Goal: Task Accomplishment & Management: Use online tool/utility

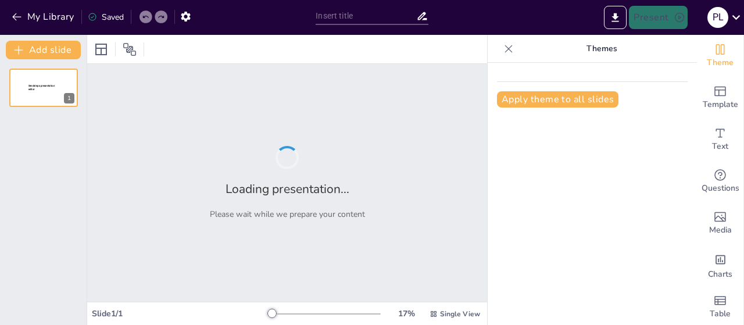
type input "Análisis del Campo Eléctrico: Teoría y Aplicaciones Prácticas"
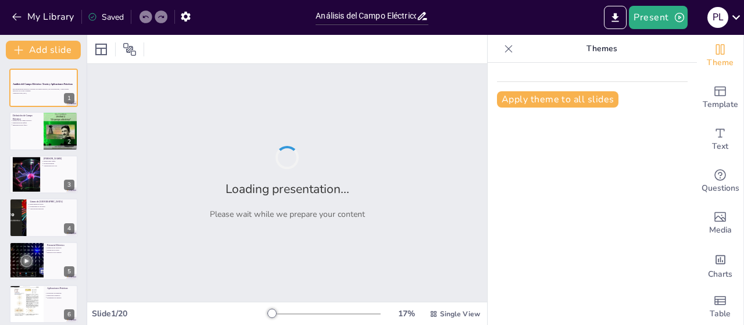
checkbox input "true"
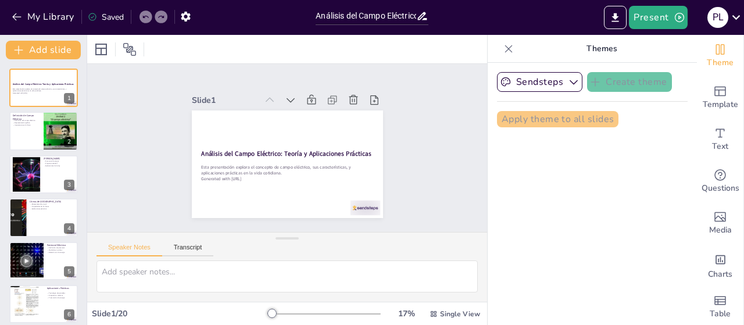
checkbox input "true"
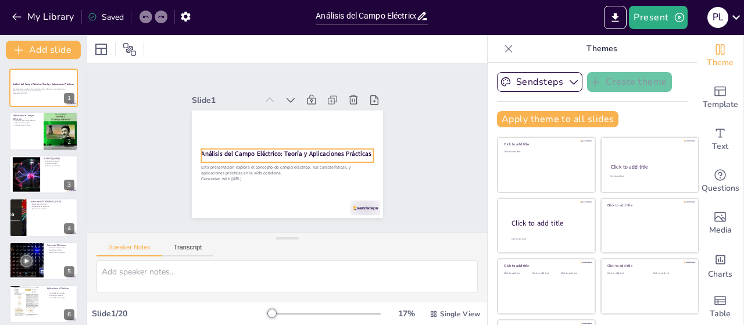
checkbox input "true"
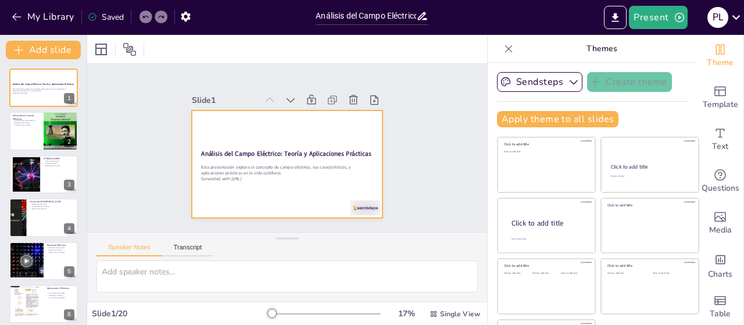
checkbox input "true"
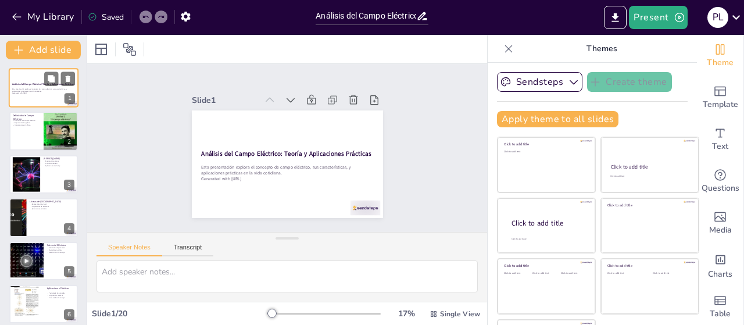
checkbox input "true"
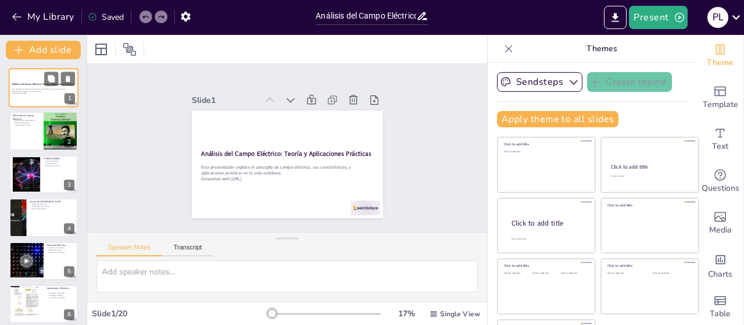
checkbox input "true"
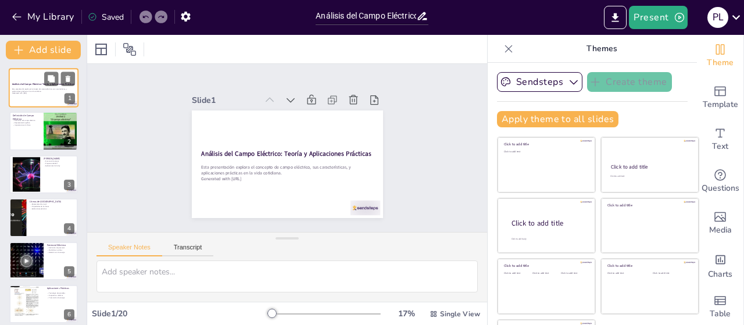
checkbox input "true"
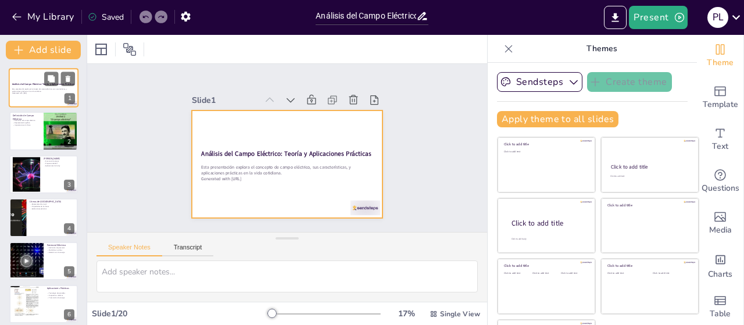
checkbox input "true"
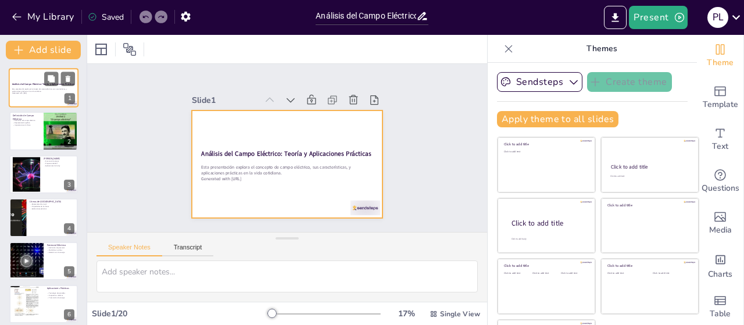
checkbox input "true"
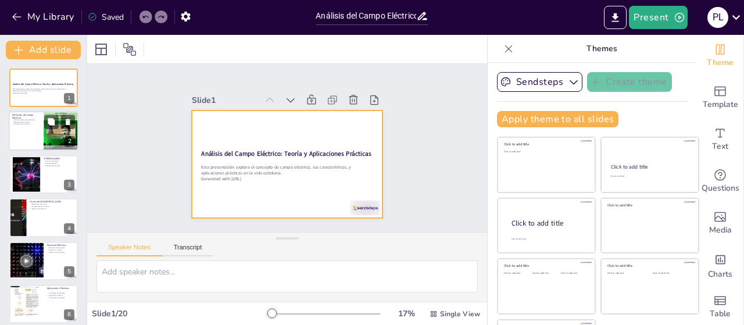
checkbox input "true"
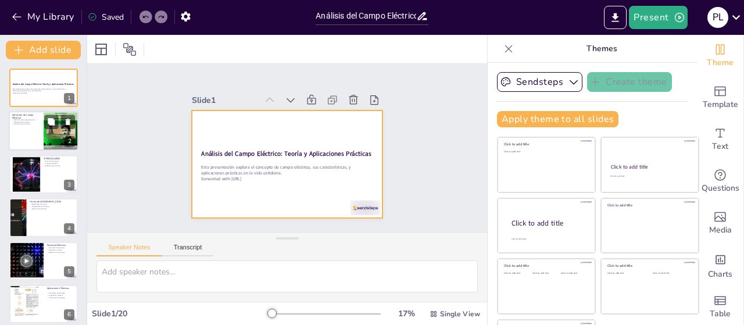
checkbox input "true"
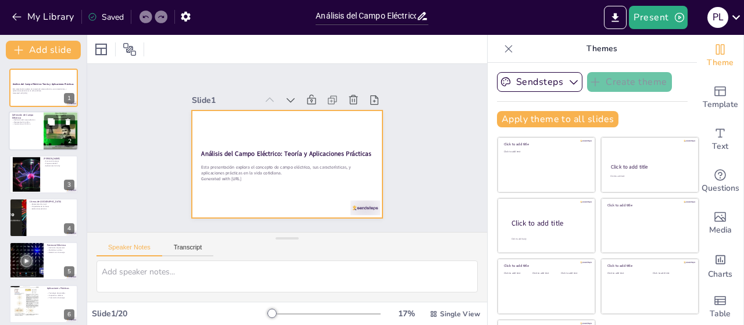
checkbox input "true"
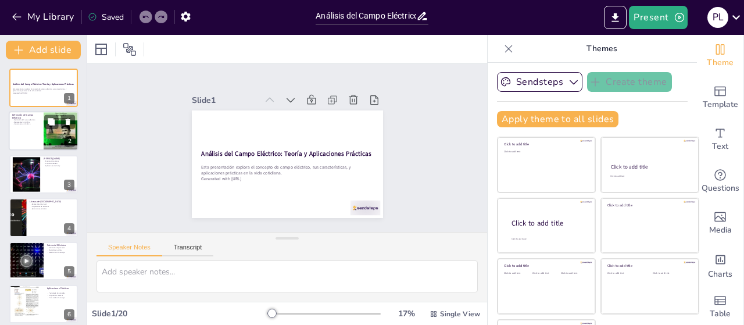
checkbox input "true"
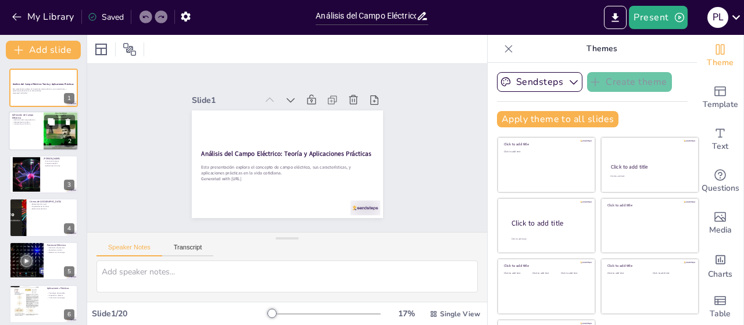
click at [42, 130] on div at bounding box center [44, 132] width 70 height 40
type textarea "El campo eléctrico es un concepto clave en la física que describe cómo interact…"
checkbox input "true"
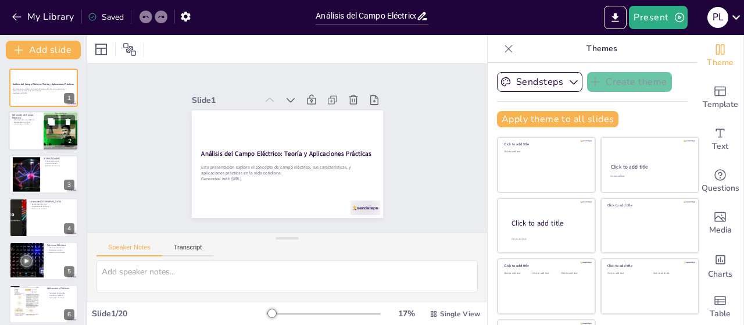
checkbox input "true"
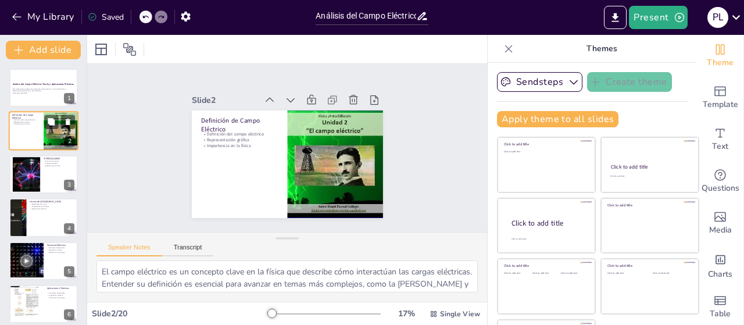
checkbox input "true"
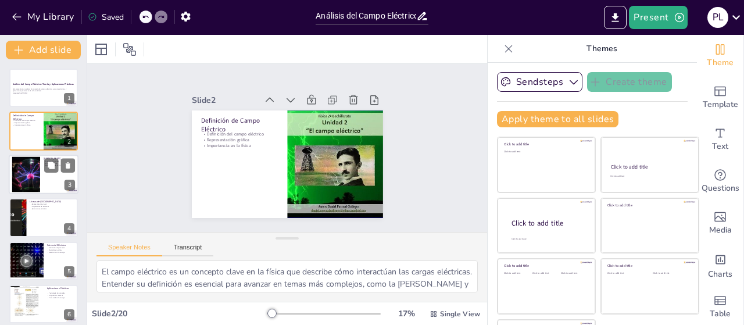
checkbox input "true"
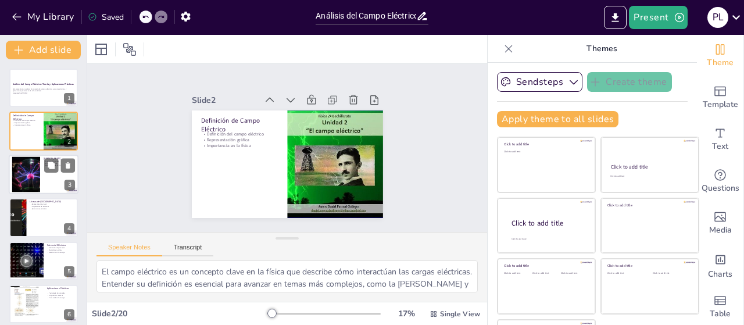
checkbox input "true"
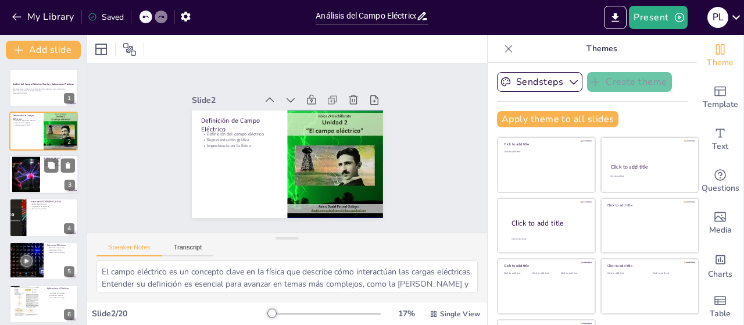
checkbox input "true"
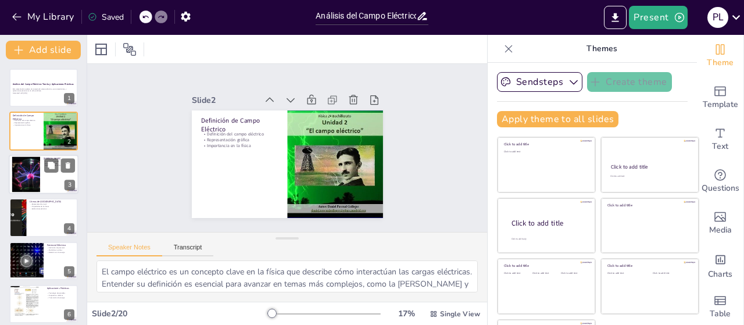
click at [33, 177] on div at bounding box center [25, 173] width 53 height 35
type textarea "La [PERSON_NAME] es esencial para entender cómo interactúan las cargas eléctric…"
checkbox input "true"
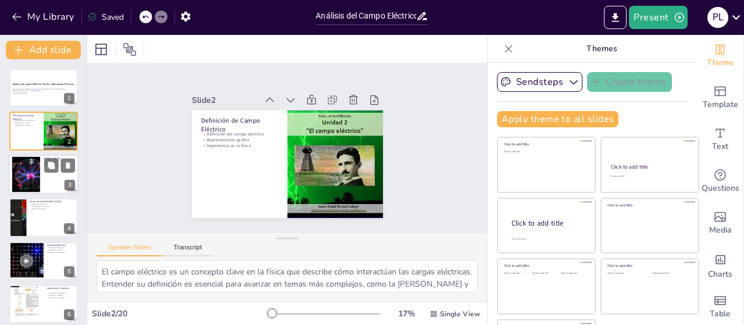
checkbox input "true"
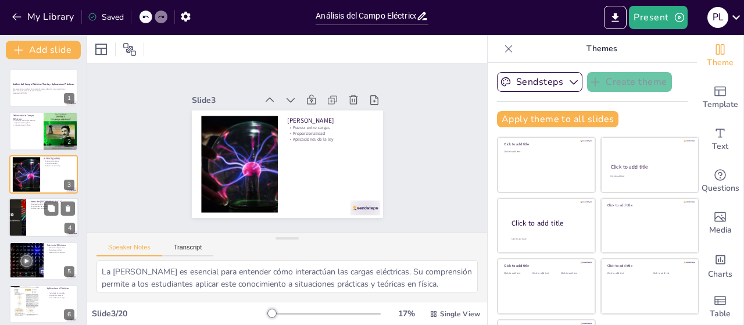
checkbox input "true"
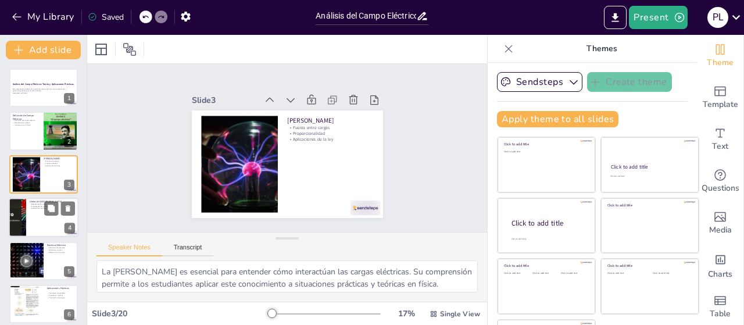
checkbox input "true"
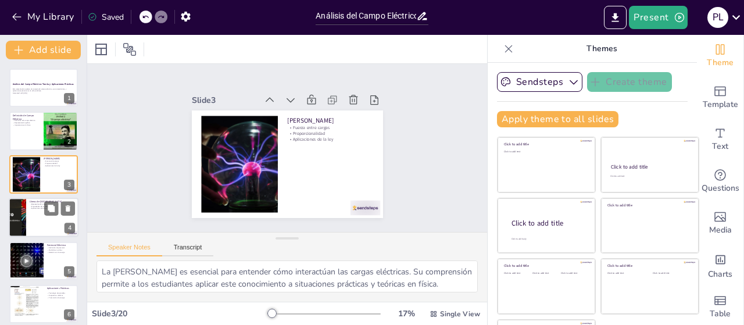
checkbox input "true"
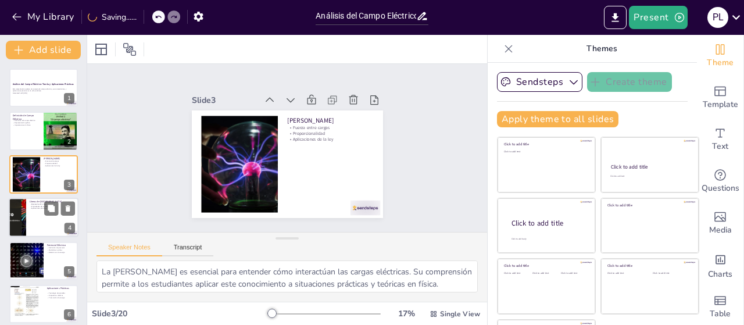
click at [34, 210] on div at bounding box center [44, 218] width 70 height 40
type textarea "La representación visual de las líneas de campo eléctrico es una herramienta po…"
checkbox input "true"
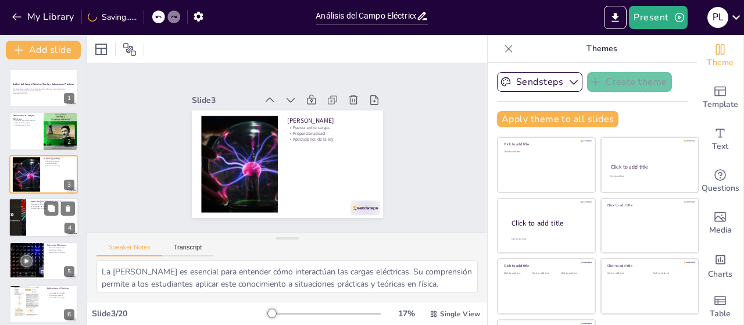
checkbox input "true"
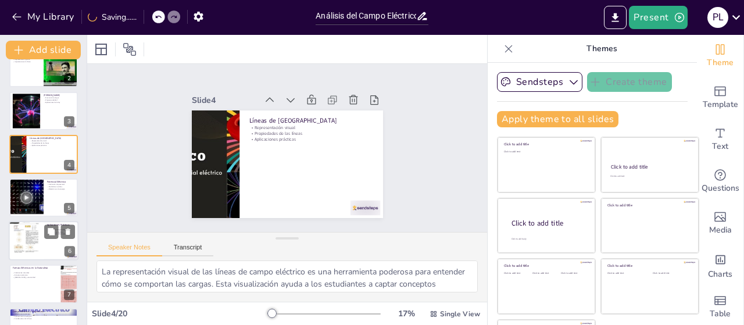
checkbox input "true"
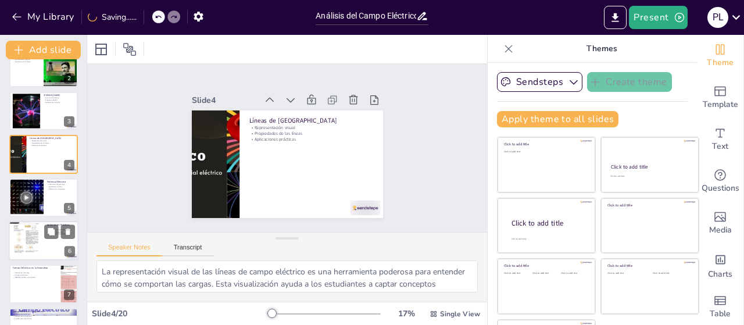
checkbox input "true"
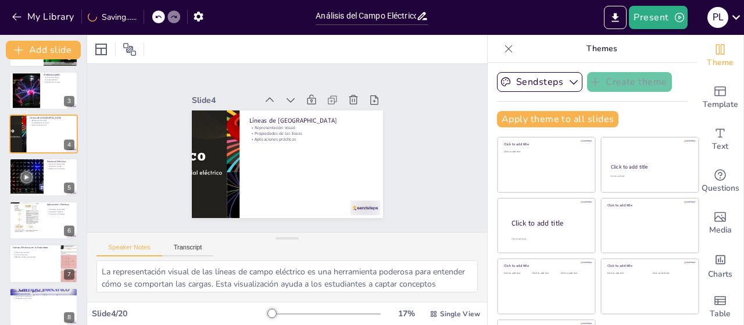
checkbox input "true"
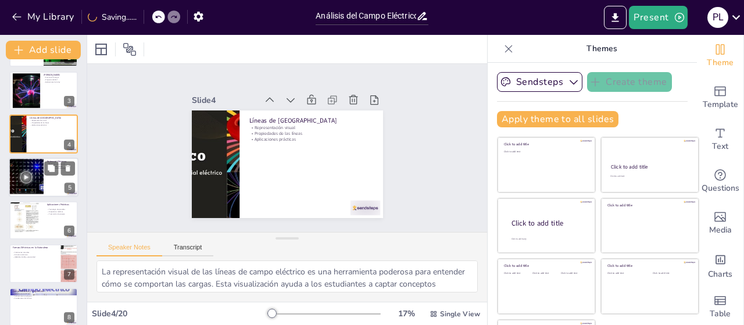
checkbox input "true"
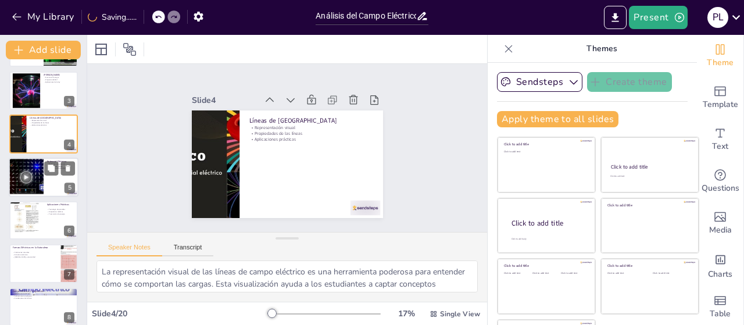
click at [37, 180] on div at bounding box center [26, 177] width 60 height 40
type textarea "La definición de potencial eléctrico es clave para entender su función en circu…"
checkbox input "true"
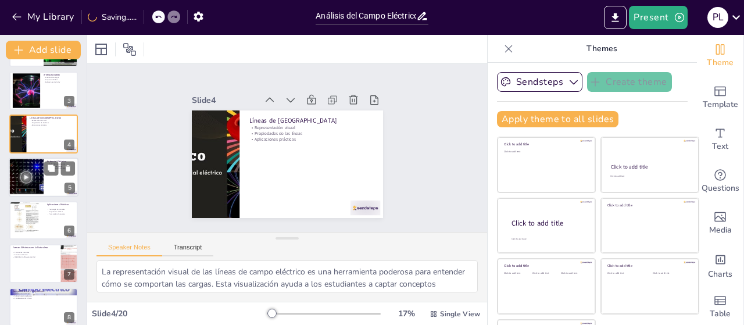
checkbox input "true"
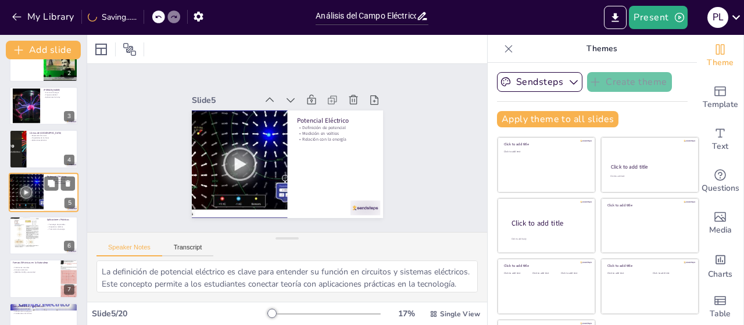
checkbox input "true"
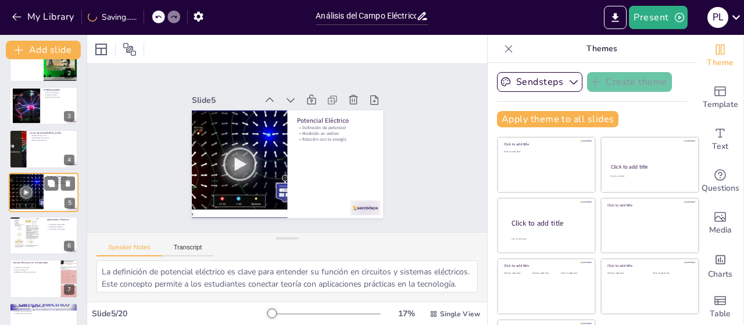
click at [34, 212] on div "Potencial Eléctrico Definición de potencial Medición en voltios Relación con la…" at bounding box center [44, 193] width 70 height 40
checkbox input "true"
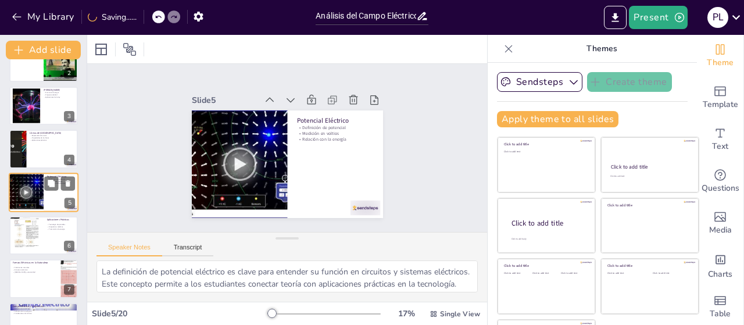
checkbox input "true"
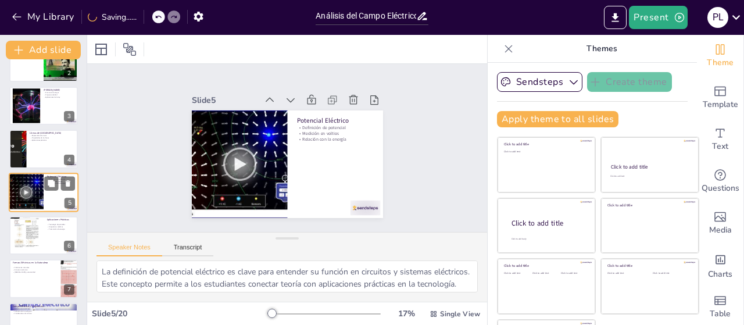
checkbox input "true"
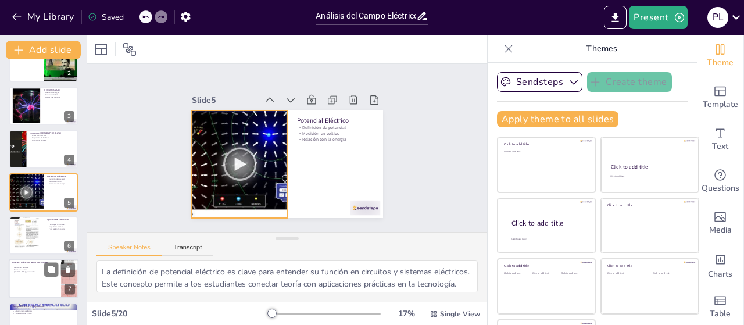
checkbox input "true"
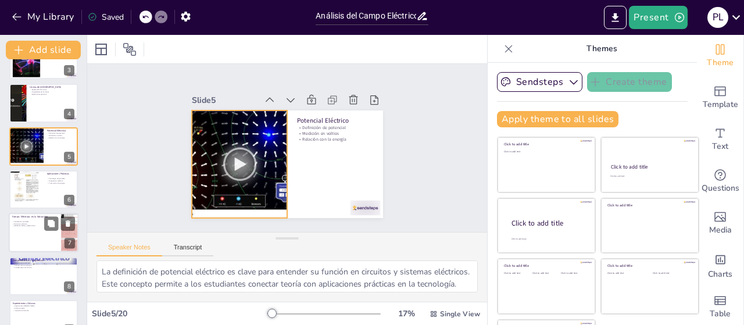
checkbox input "true"
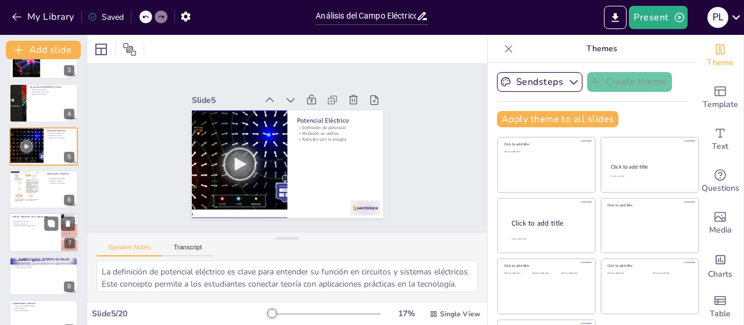
checkbox input "true"
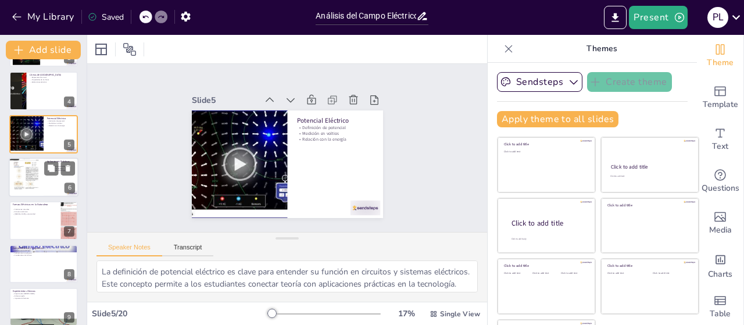
checkbox input "true"
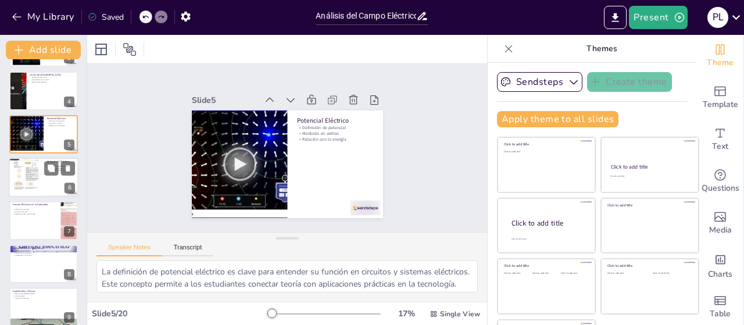
checkbox input "true"
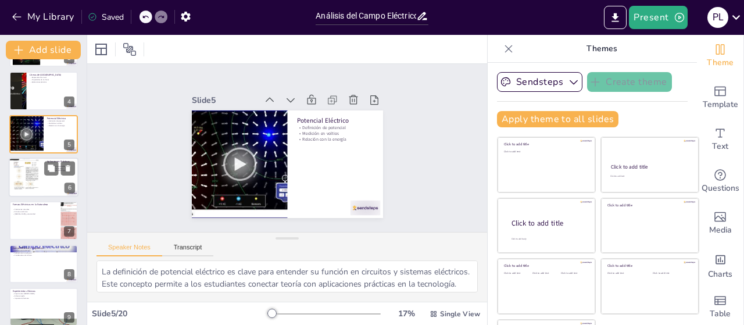
checkbox input "true"
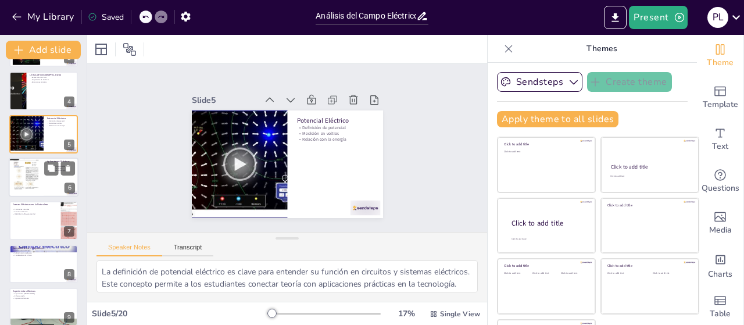
checkbox input "true"
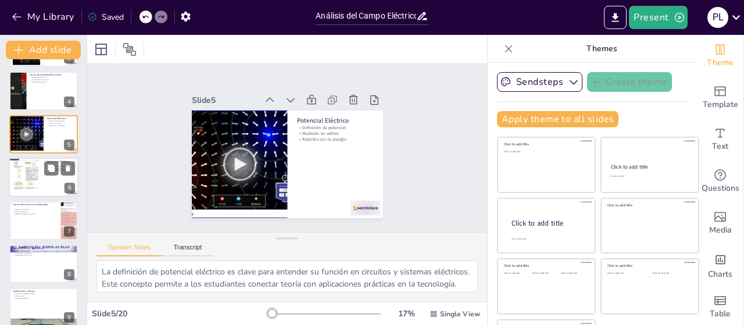
click at [38, 175] on div at bounding box center [26, 177] width 35 height 46
type textarea "La tecnología de pantallas es un ejemplo claro de cómo los campos eléctricos se…"
checkbox input "true"
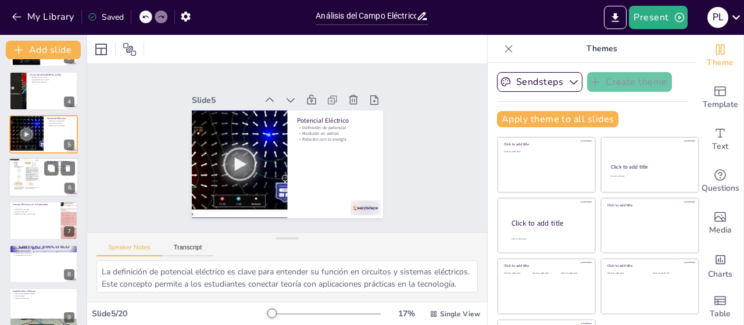
checkbox input "true"
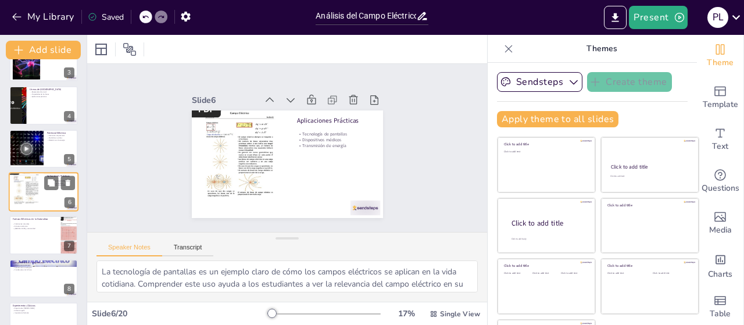
click at [30, 208] on div at bounding box center [26, 192] width 35 height 46
click at [28, 219] on p "Fuerzas Eléctricas en la Naturaleza" at bounding box center [35, 219] width 45 height 3
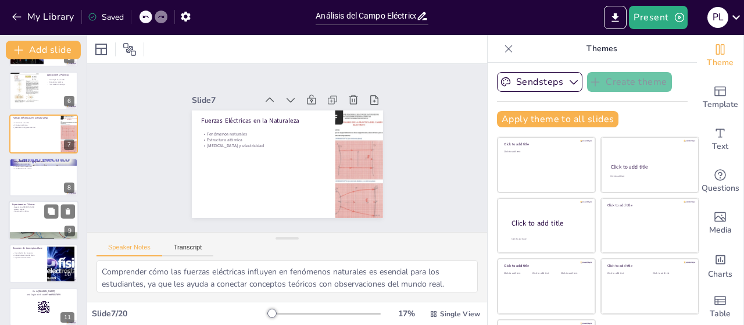
click at [32, 205] on p "Experimentos Clásicos" at bounding box center [43, 204] width 63 height 3
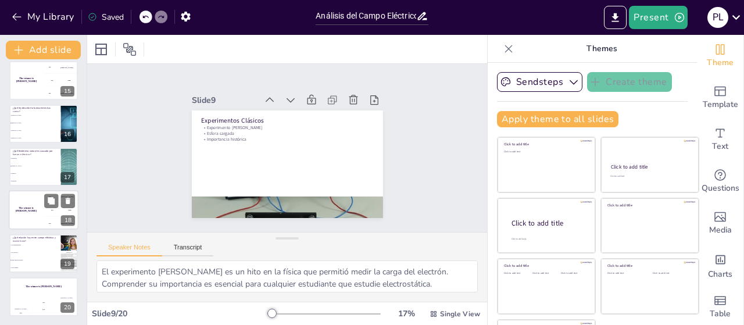
scroll to position [613, 0]
click at [52, 286] on icon at bounding box center [51, 286] width 7 height 7
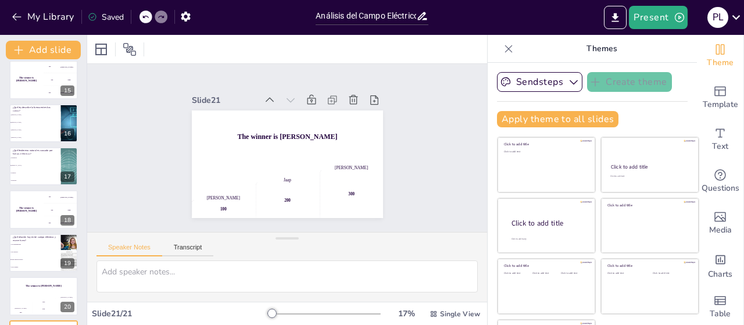
scroll to position [656, 0]
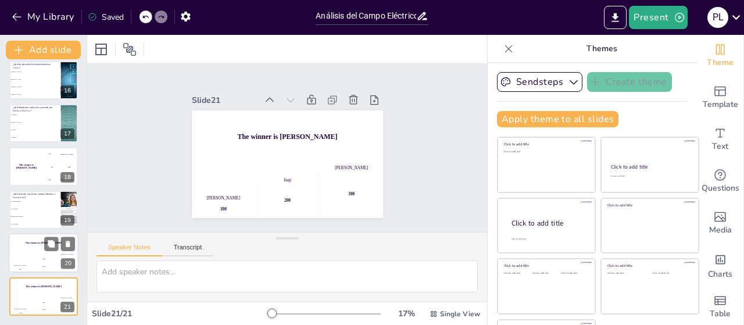
click at [23, 238] on div "The winner is [PERSON_NAME]" at bounding box center [44, 243] width 70 height 20
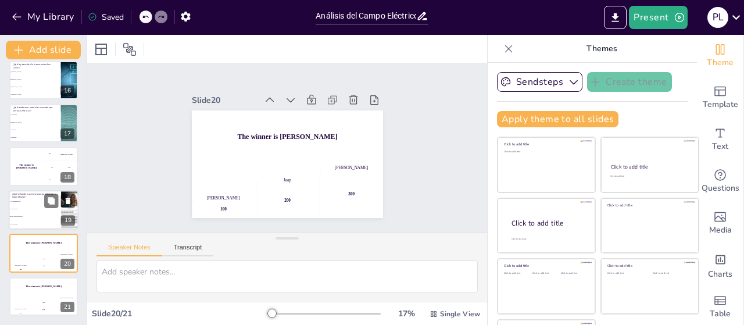
click at [29, 203] on li "Son independientes" at bounding box center [35, 202] width 52 height 8
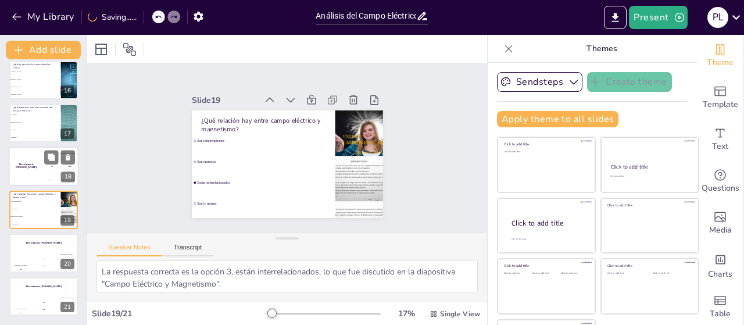
click at [35, 157] on div "The winner is [PERSON_NAME]" at bounding box center [26, 167] width 35 height 40
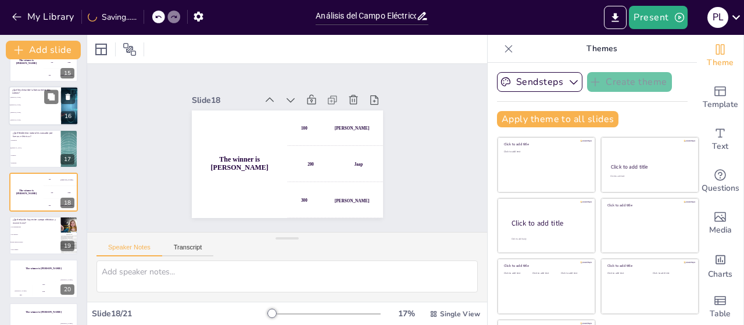
click at [32, 122] on li "[PERSON_NAME]" at bounding box center [35, 120] width 52 height 8
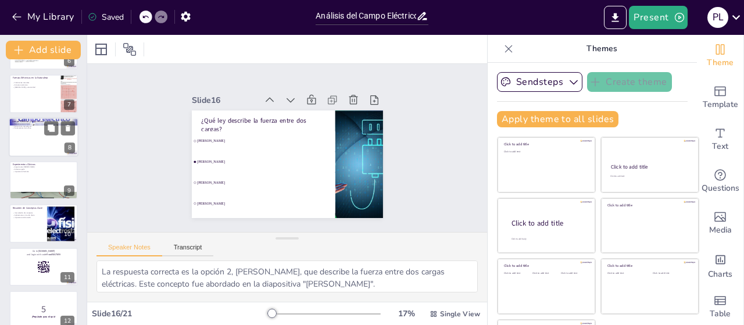
scroll to position [0, 0]
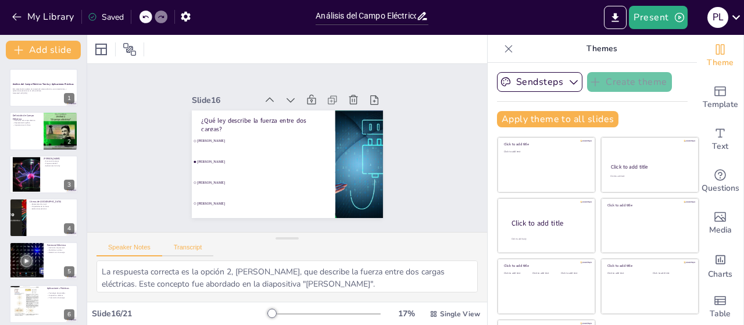
click at [185, 248] on button "Transcript" at bounding box center [188, 249] width 52 height 13
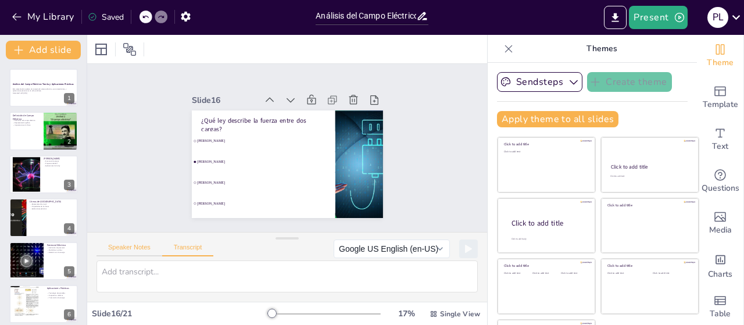
click at [130, 249] on button "Speaker Notes" at bounding box center [129, 249] width 66 height 13
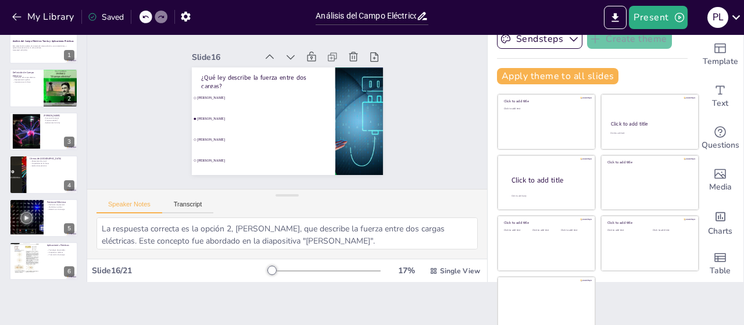
scroll to position [50, 0]
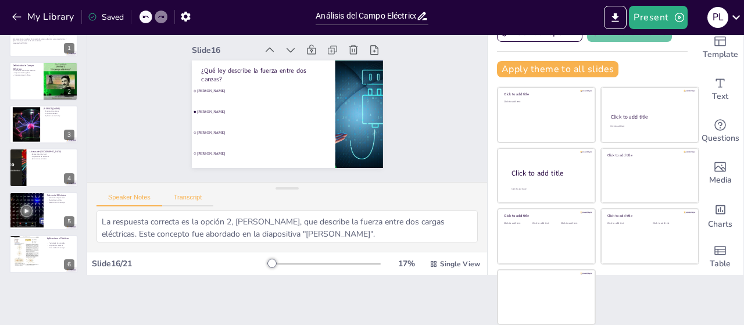
drag, startPoint x: 187, startPoint y: 196, endPoint x: 220, endPoint y: 203, distance: 34.4
click at [187, 196] on button "Transcript" at bounding box center [188, 200] width 52 height 13
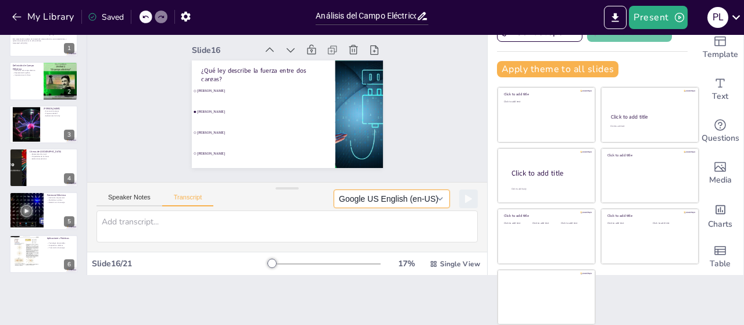
click at [403, 196] on button "Google US English (en-US)" at bounding box center [392, 198] width 116 height 19
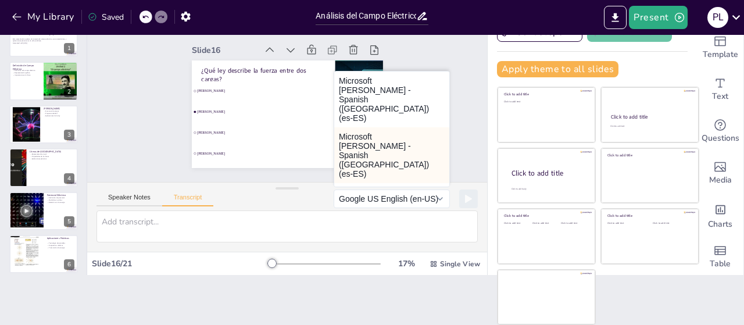
click at [359, 127] on button "Microsoft [PERSON_NAME] - Spanish ([GEOGRAPHIC_DATA]) (es-ES)" at bounding box center [391, 155] width 115 height 56
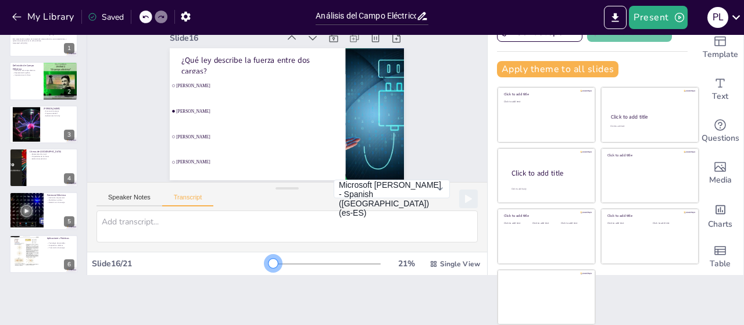
drag, startPoint x: 289, startPoint y: 267, endPoint x: 257, endPoint y: 278, distance: 34.6
click at [257, 278] on div "Document fonts Akatab Recently used Mulish Popular fonts Lato Montserrat Open S…" at bounding box center [372, 180] width 744 height 290
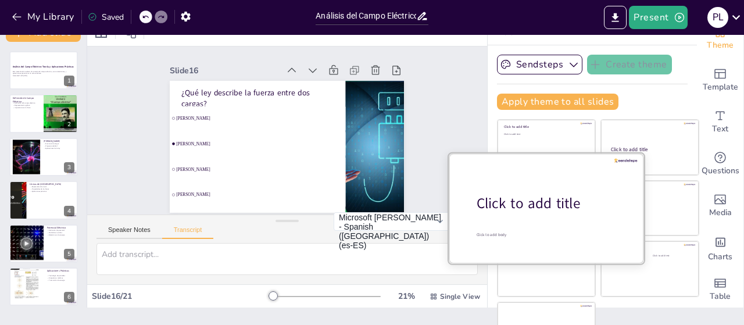
scroll to position [0, 0]
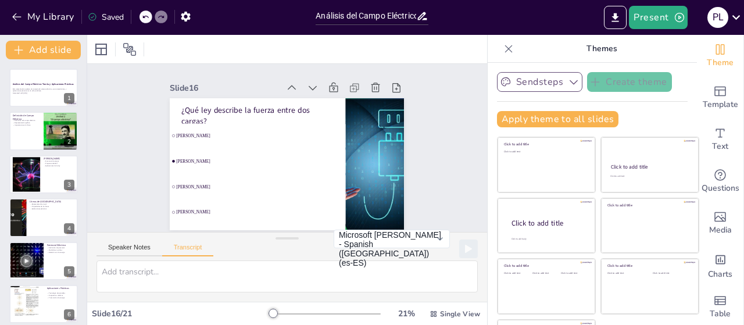
click at [552, 76] on button "Sendsteps" at bounding box center [539, 82] width 85 height 20
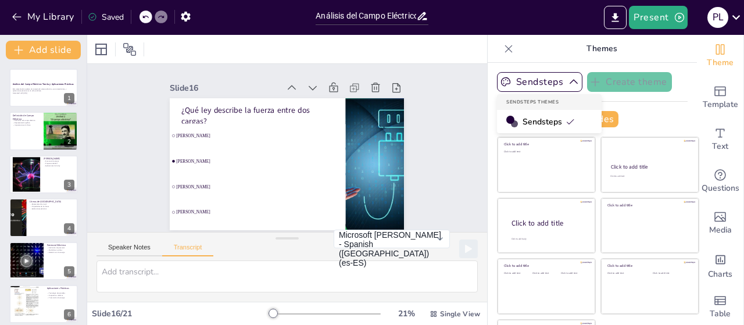
click at [541, 116] on span "Sendsteps" at bounding box center [548, 121] width 52 height 11
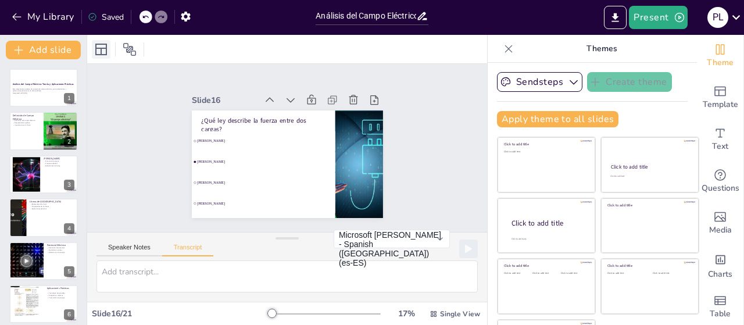
click at [96, 51] on icon at bounding box center [101, 50] width 12 height 12
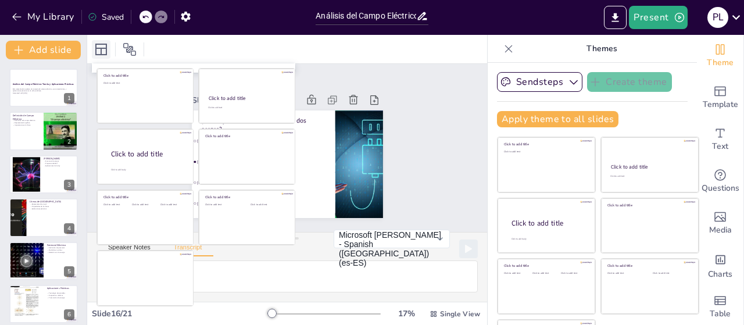
click at [97, 53] on icon at bounding box center [101, 49] width 14 height 14
click at [55, 52] on button "Add slide" at bounding box center [43, 50] width 75 height 19
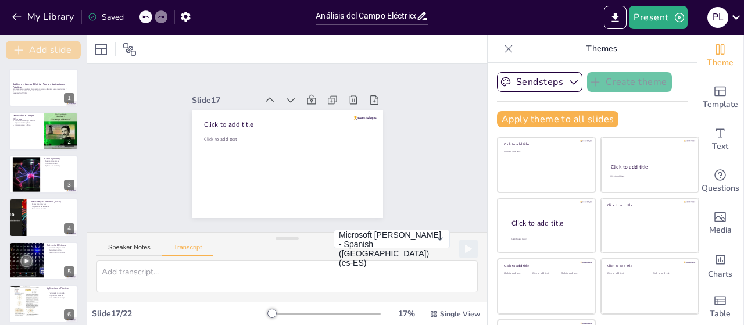
click at [59, 55] on button "Add slide" at bounding box center [43, 50] width 75 height 19
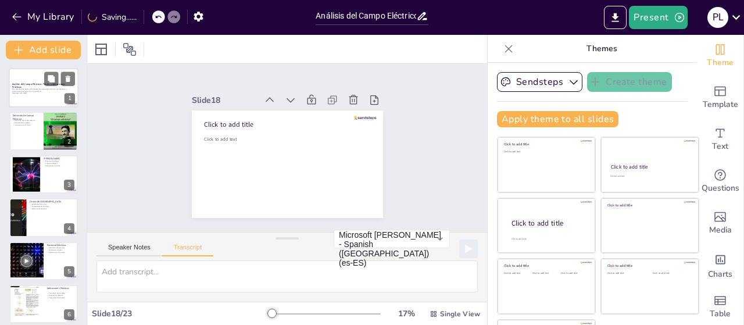
click at [66, 88] on p "Esta presentación explora el concepto de campo eléctrico, sus características, …" at bounding box center [43, 90] width 63 height 4
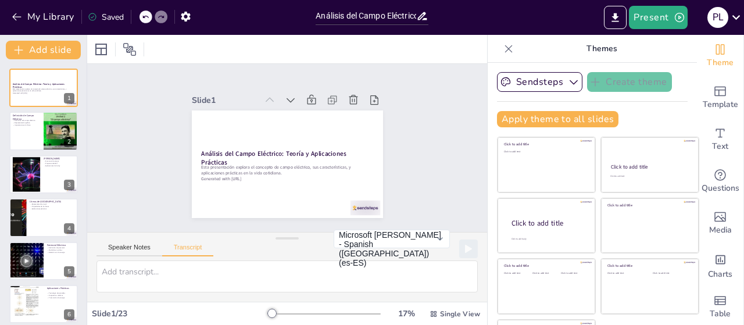
click at [425, 18] on icon at bounding box center [422, 16] width 12 height 12
click at [420, 14] on icon at bounding box center [422, 16] width 12 height 12
click at [613, 17] on icon "Export to PowerPoint" at bounding box center [615, 18] width 12 height 12
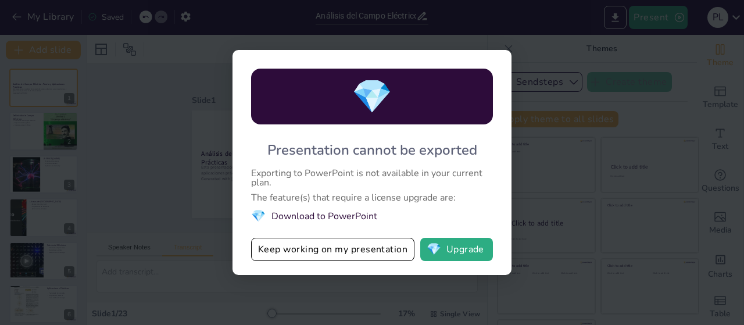
click at [360, 218] on li "💎 Download to PowerPoint" at bounding box center [372, 216] width 242 height 16
click at [443, 249] on button "💎 Upgrade" at bounding box center [456, 249] width 73 height 23
